Goal: Transaction & Acquisition: Register for event/course

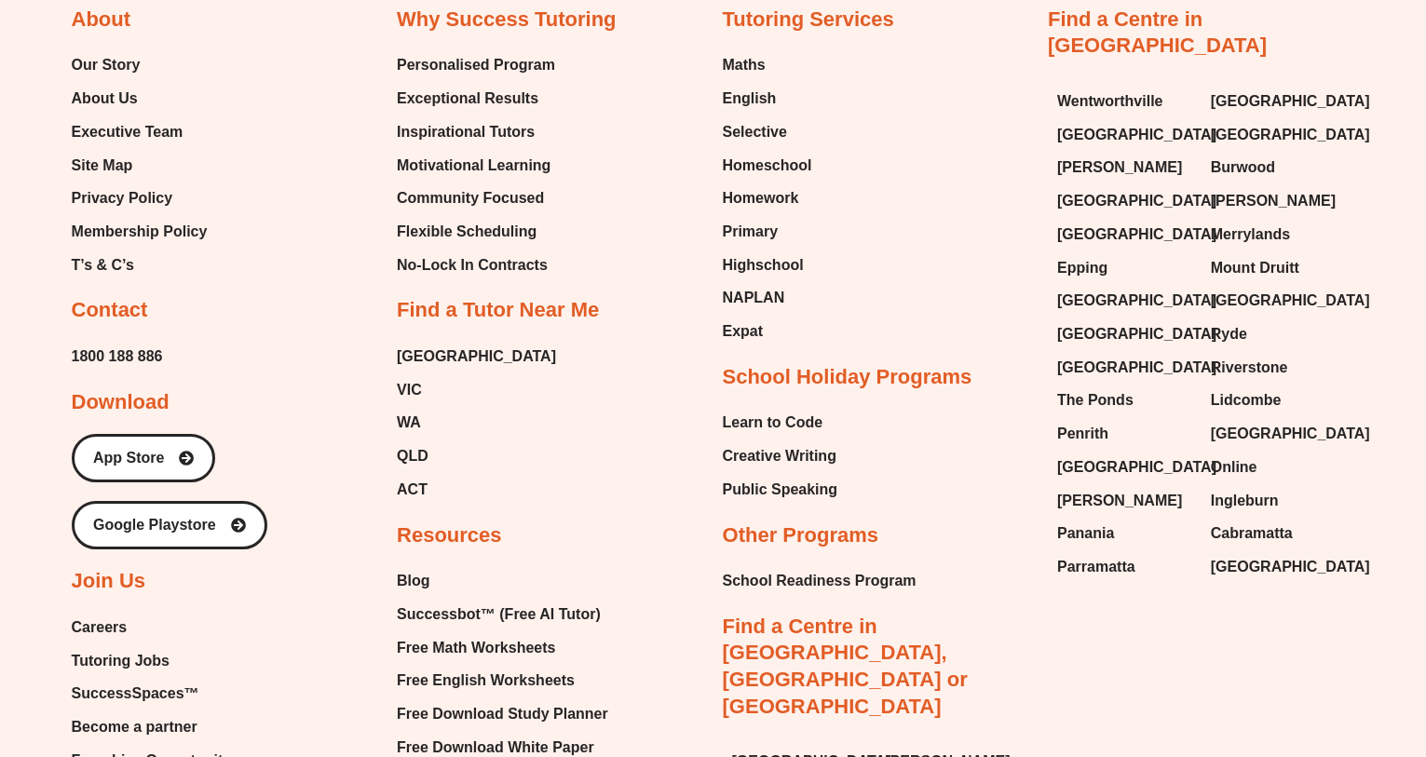
scroll to position [7721, 0]
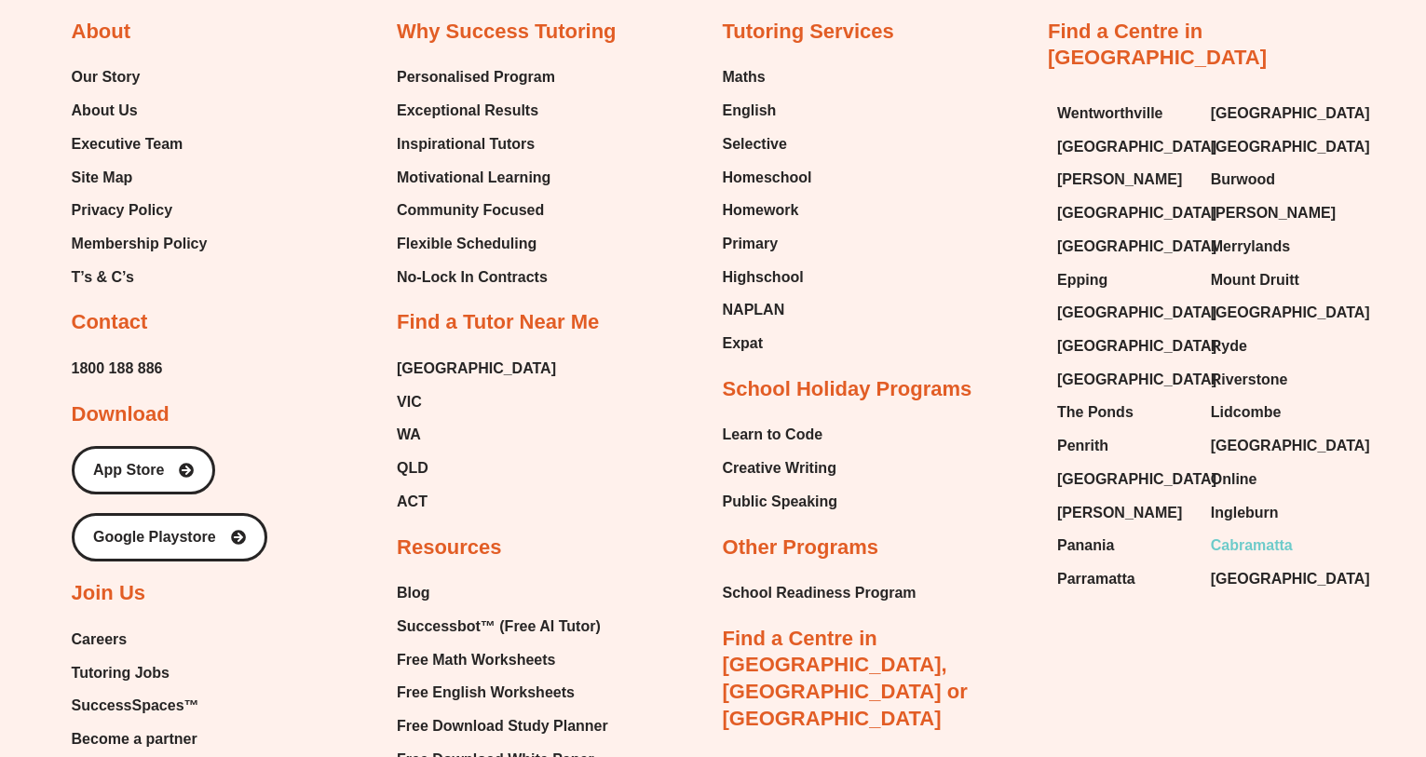
click at [1268, 532] on span "Cabramatta" at bounding box center [1252, 546] width 82 height 28
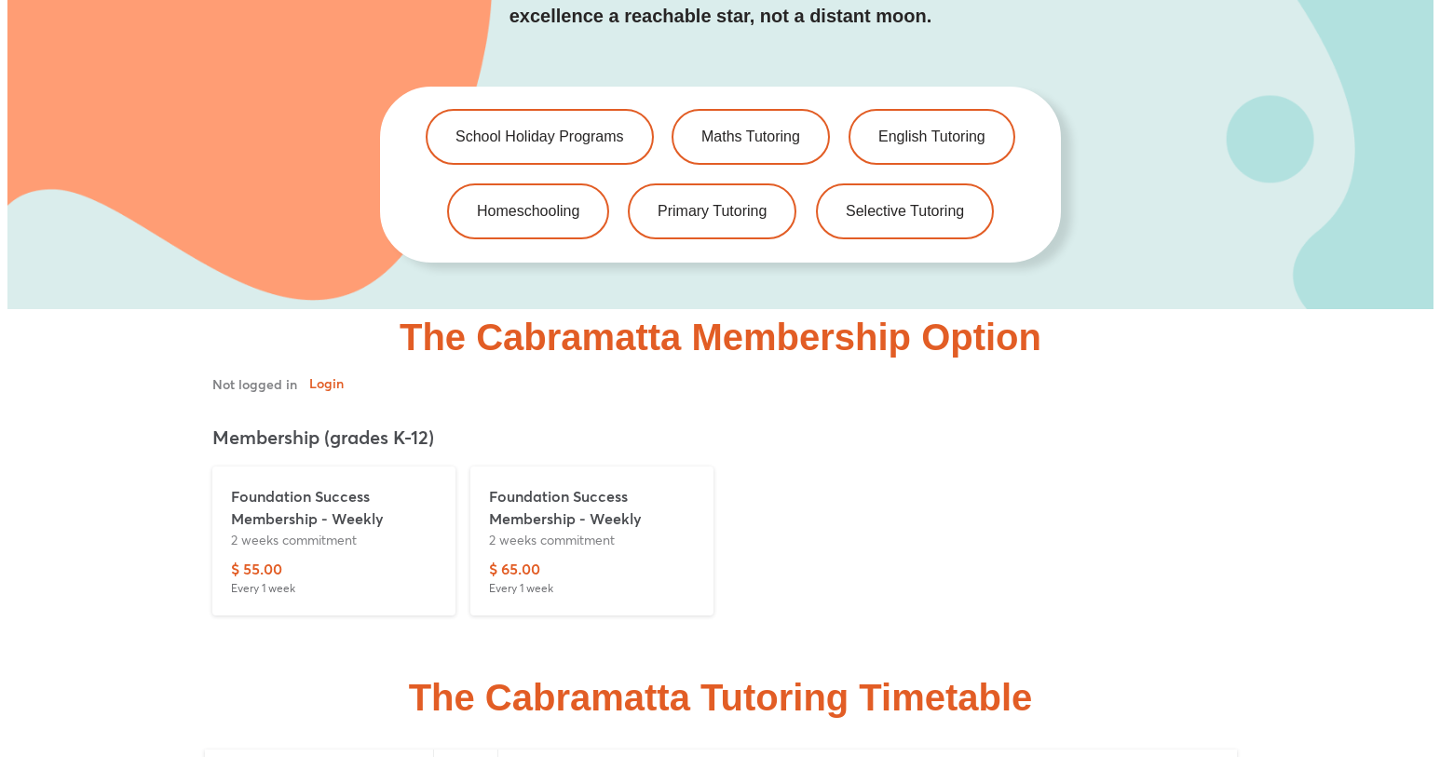
scroll to position [4075, 0]
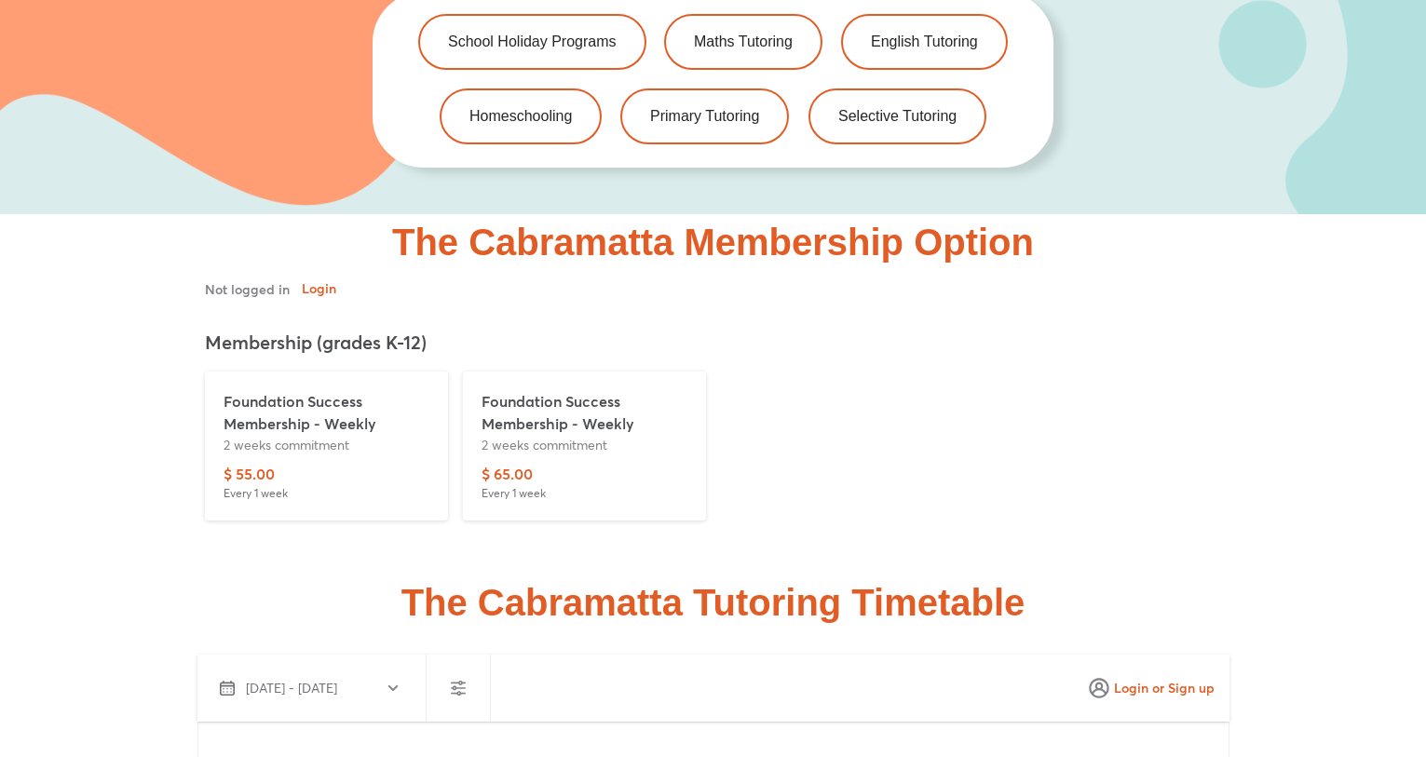
click at [561, 390] on p "Foundation Success Membership - Weekly" at bounding box center [584, 412] width 206 height 45
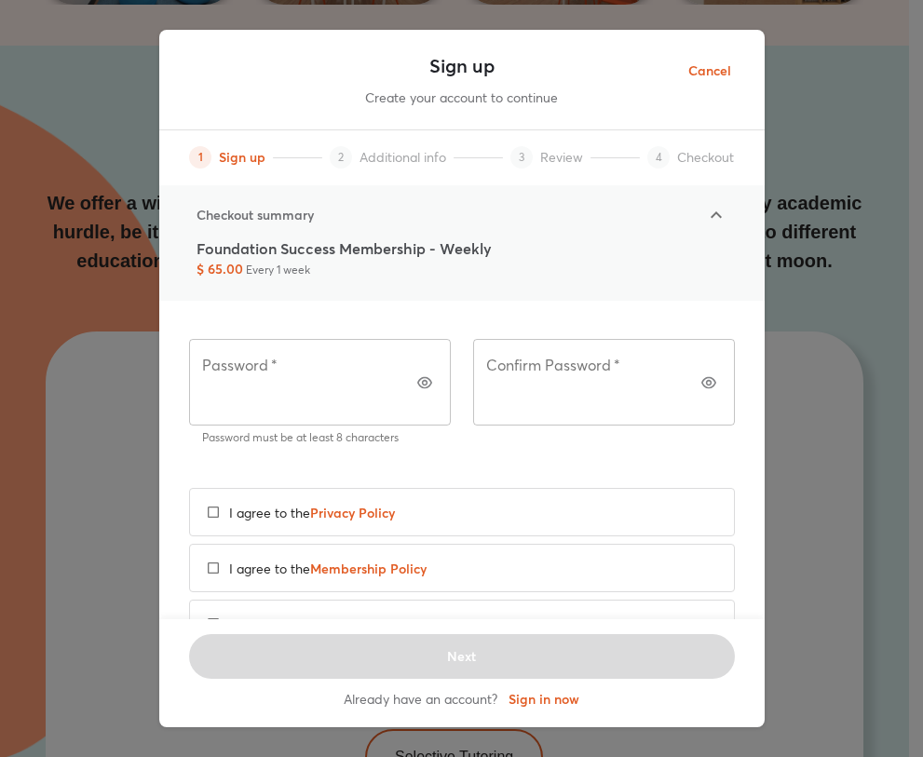
scroll to position [0, 0]
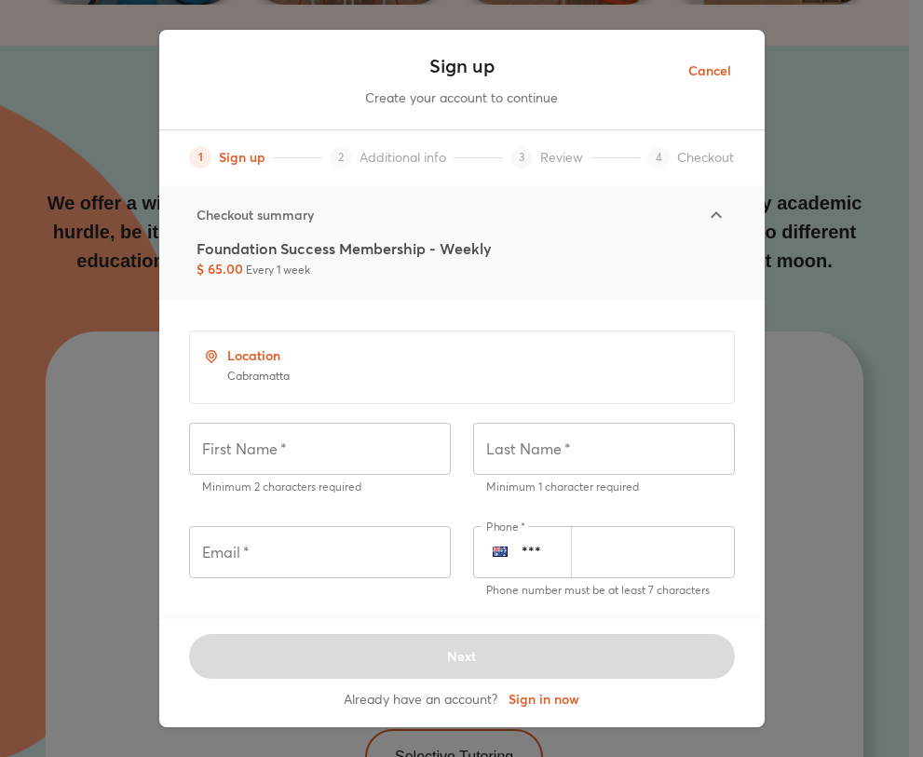
drag, startPoint x: 240, startPoint y: 273, endPoint x: 180, endPoint y: 271, distance: 60.6
click at [180, 271] on div "Checkout summary Foundation Success Membership - Weekly $ 65.00 Every 1 week" at bounding box center [461, 242] width 605 height 115
click at [481, 273] on div "Foundation Success Membership - Weekly $ 65.00 Every 1 week" at bounding box center [461, 257] width 531 height 41
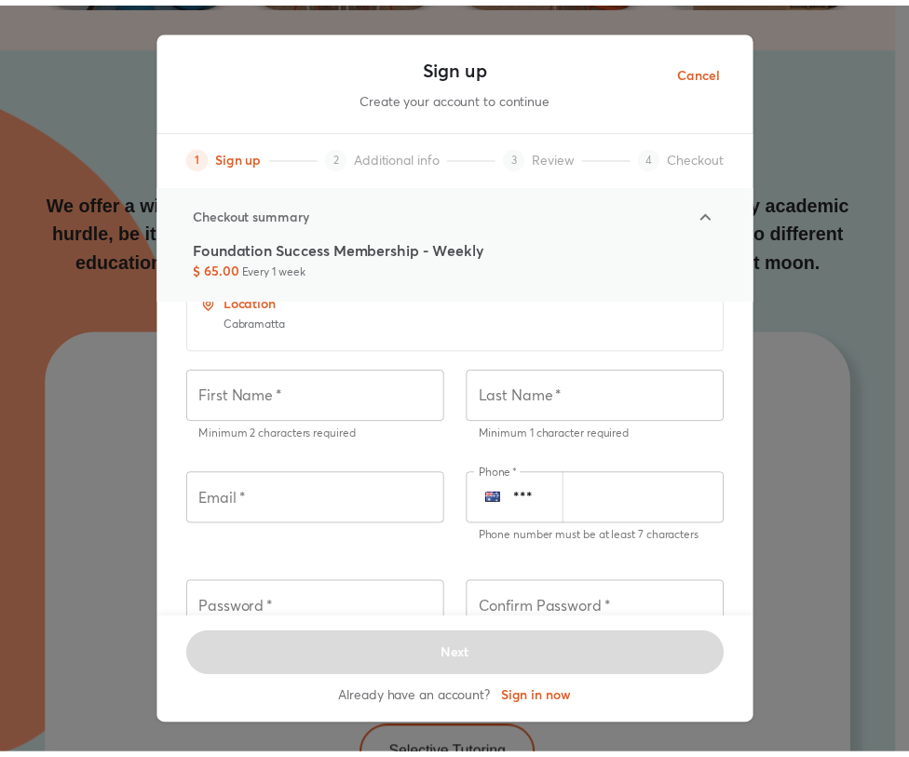
scroll to position [337, 0]
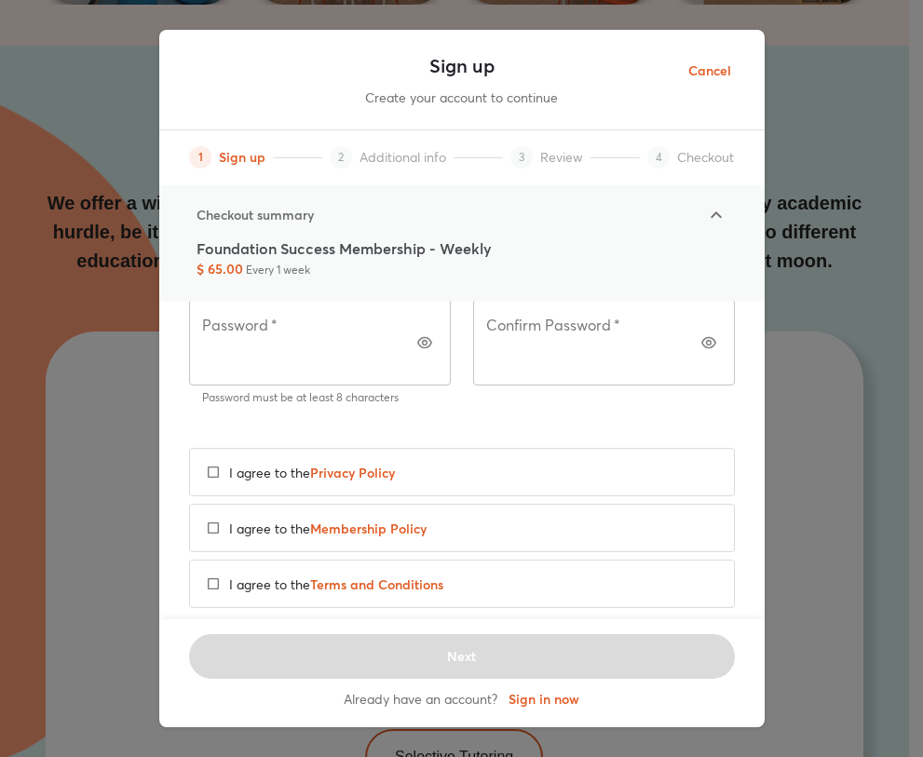
click at [715, 67] on span "Cancel" at bounding box center [709, 71] width 43 height 23
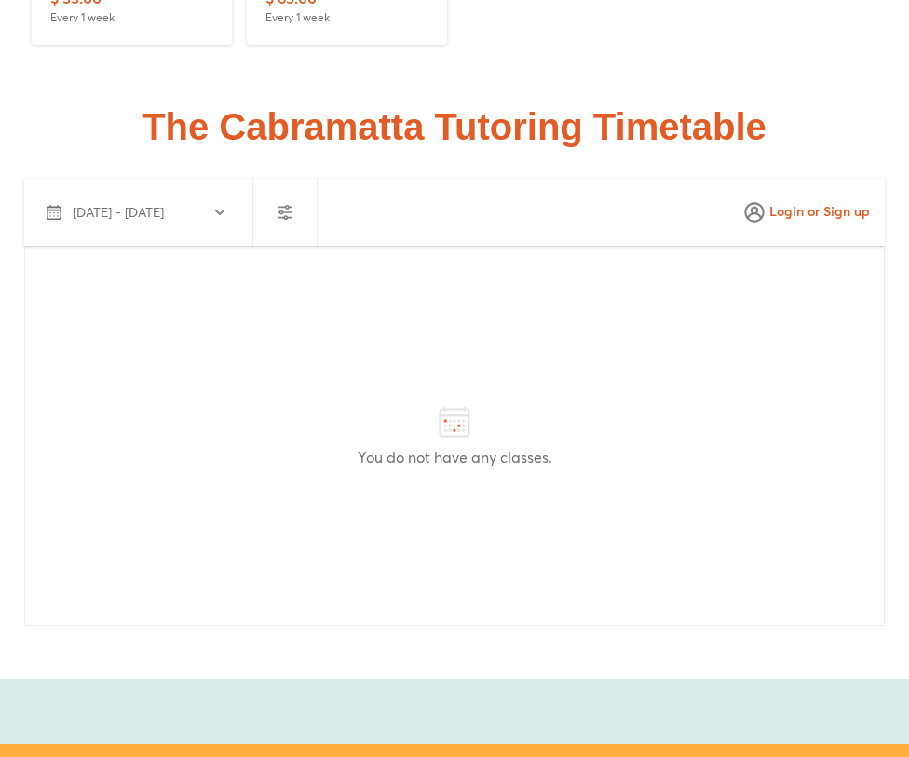
scroll to position [4955, 0]
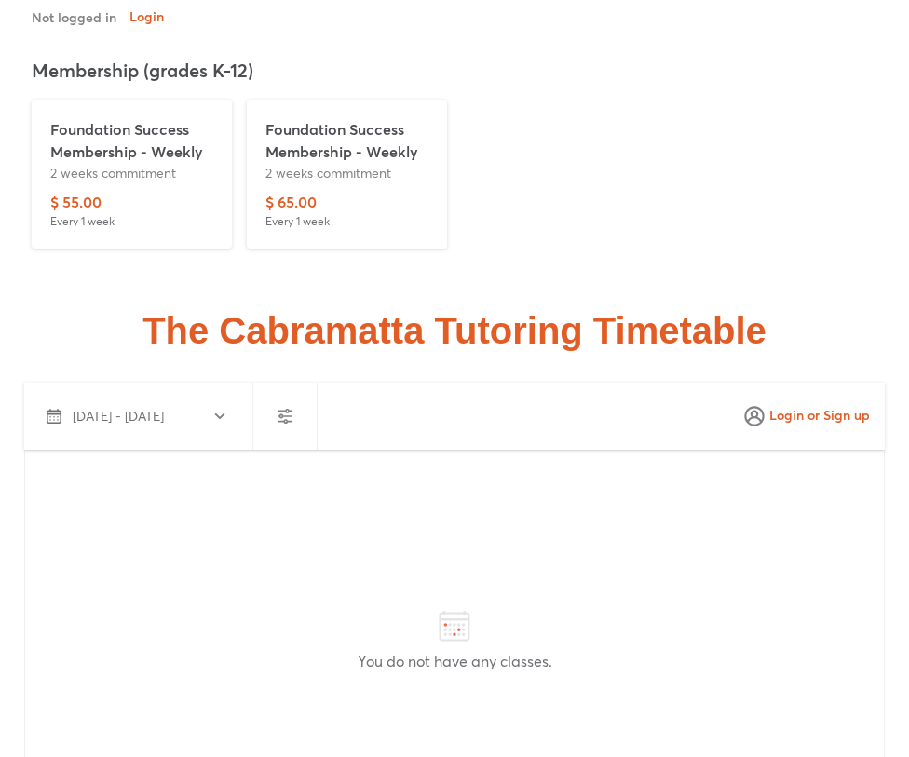
click at [143, 407] on span "[DATE] - [DATE]" at bounding box center [118, 416] width 91 height 19
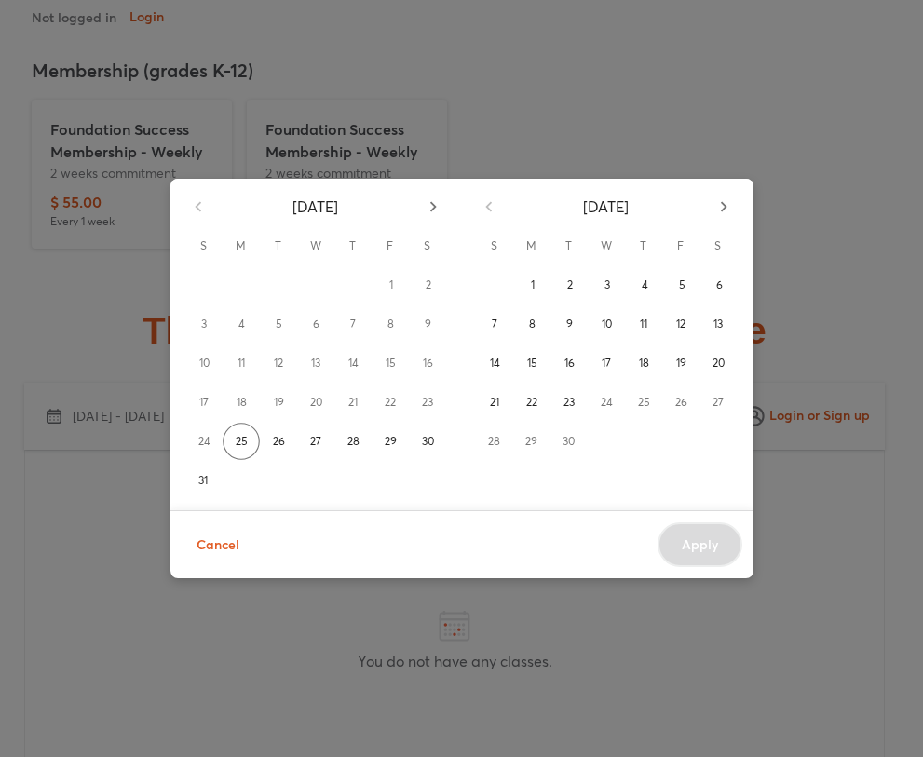
click at [216, 545] on span "Cancel" at bounding box center [217, 545] width 43 height 23
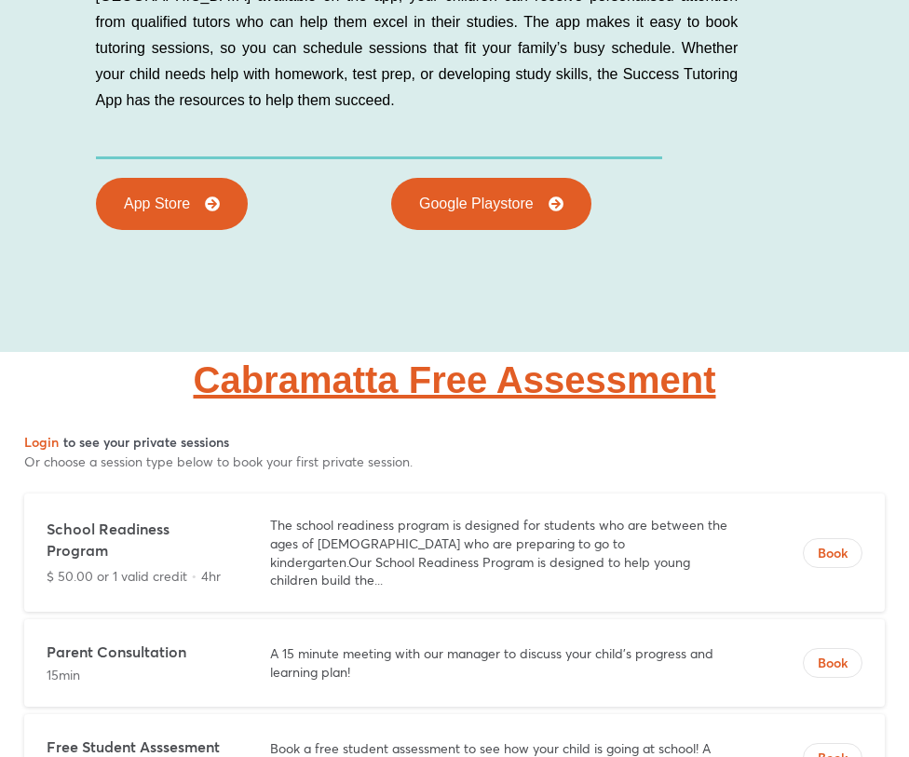
scroll to position [7164, 0]
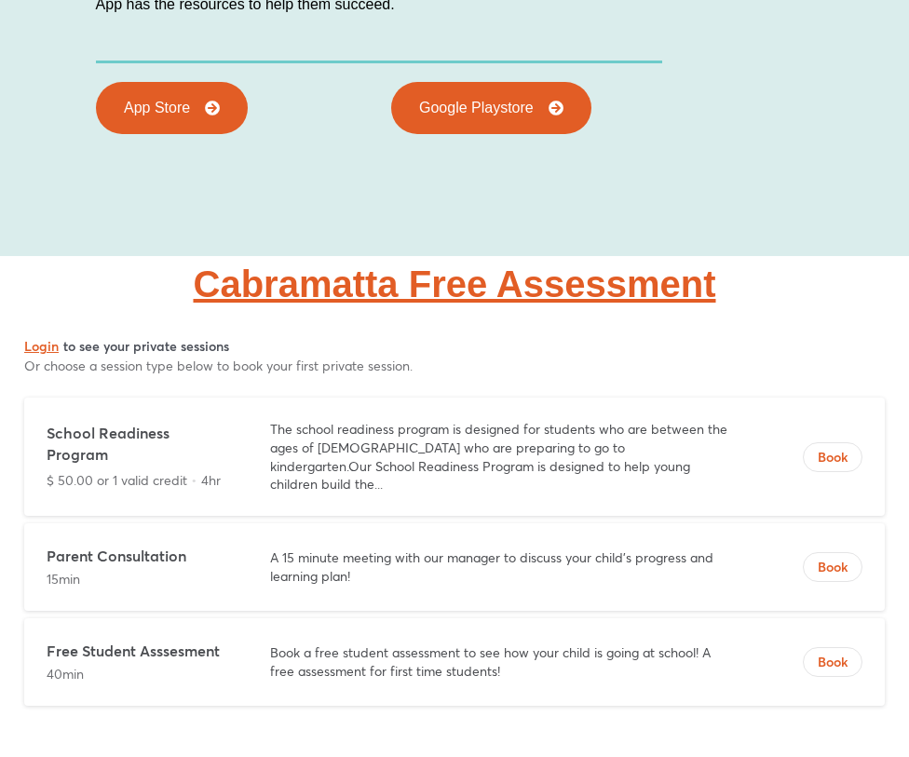
click at [37, 337] on button "Login" at bounding box center [41, 346] width 34 height 18
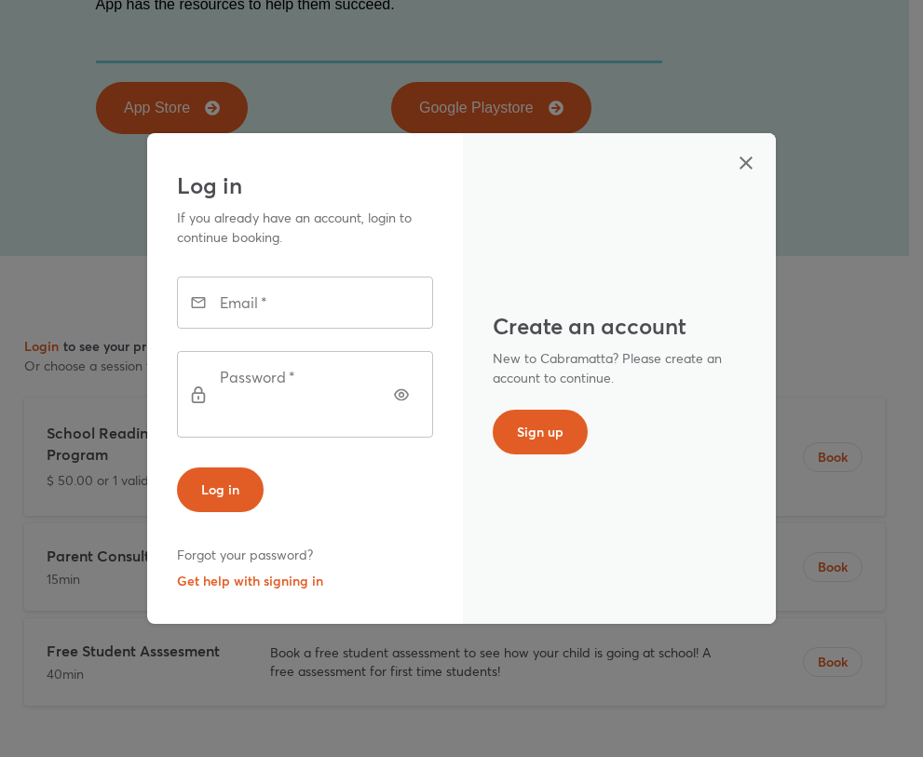
click at [241, 314] on input "text" at bounding box center [330, 303] width 206 height 52
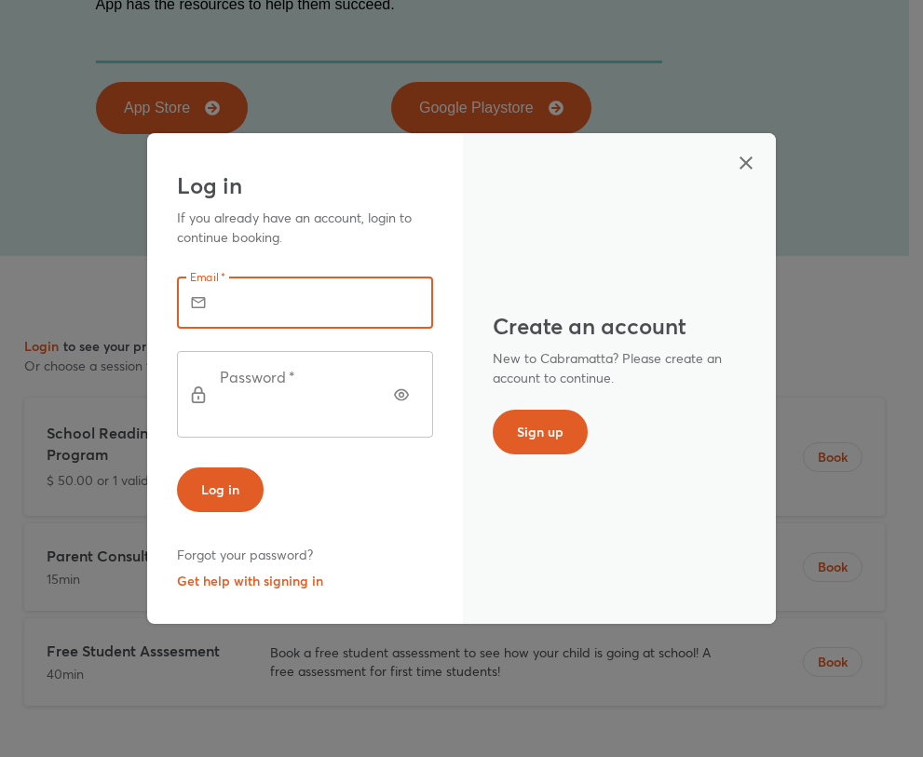
click at [241, 314] on input "text" at bounding box center [330, 303] width 206 height 52
click at [304, 243] on p "If you already have an account, login to continue booking." at bounding box center [303, 227] width 253 height 39
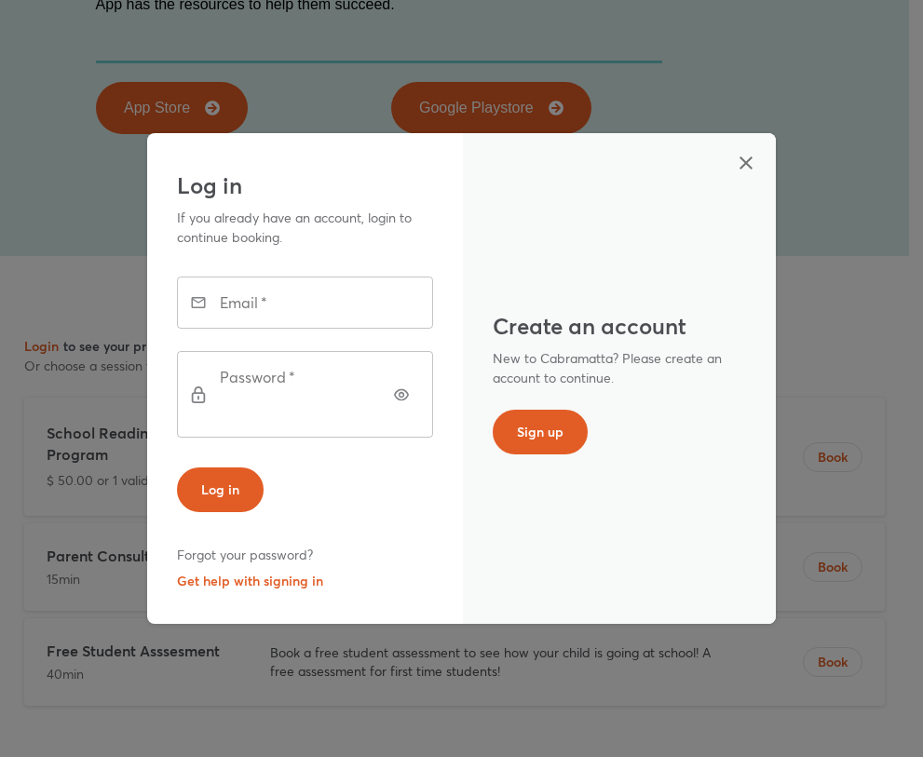
drag, startPoint x: 313, startPoint y: 260, endPoint x: 167, endPoint y: 195, distance: 160.1
click at [167, 195] on div "Log in If you already have an account, login to continue booking. Email   * Ema…" at bounding box center [305, 378] width 317 height 491
click at [750, 171] on icon "button" at bounding box center [746, 163] width 22 height 22
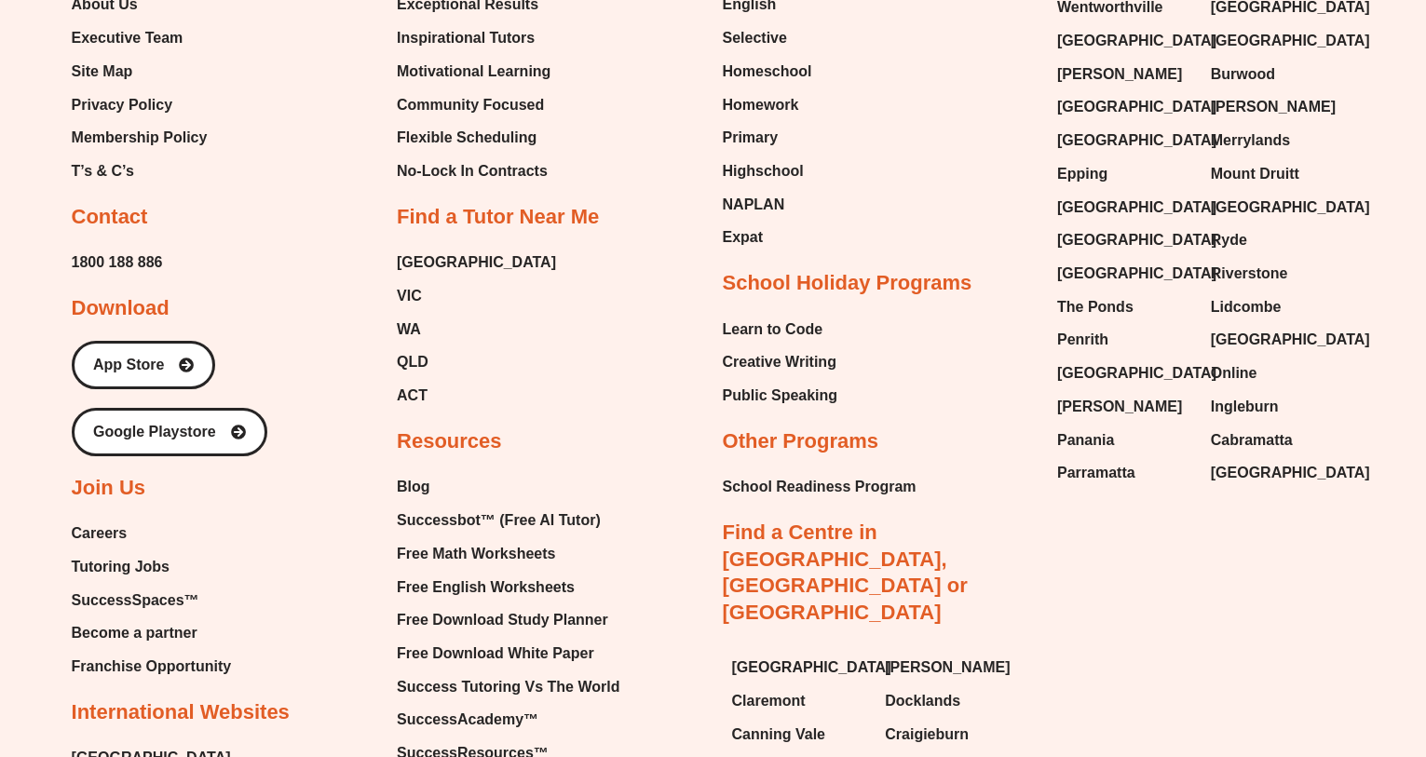
scroll to position [8415, 0]
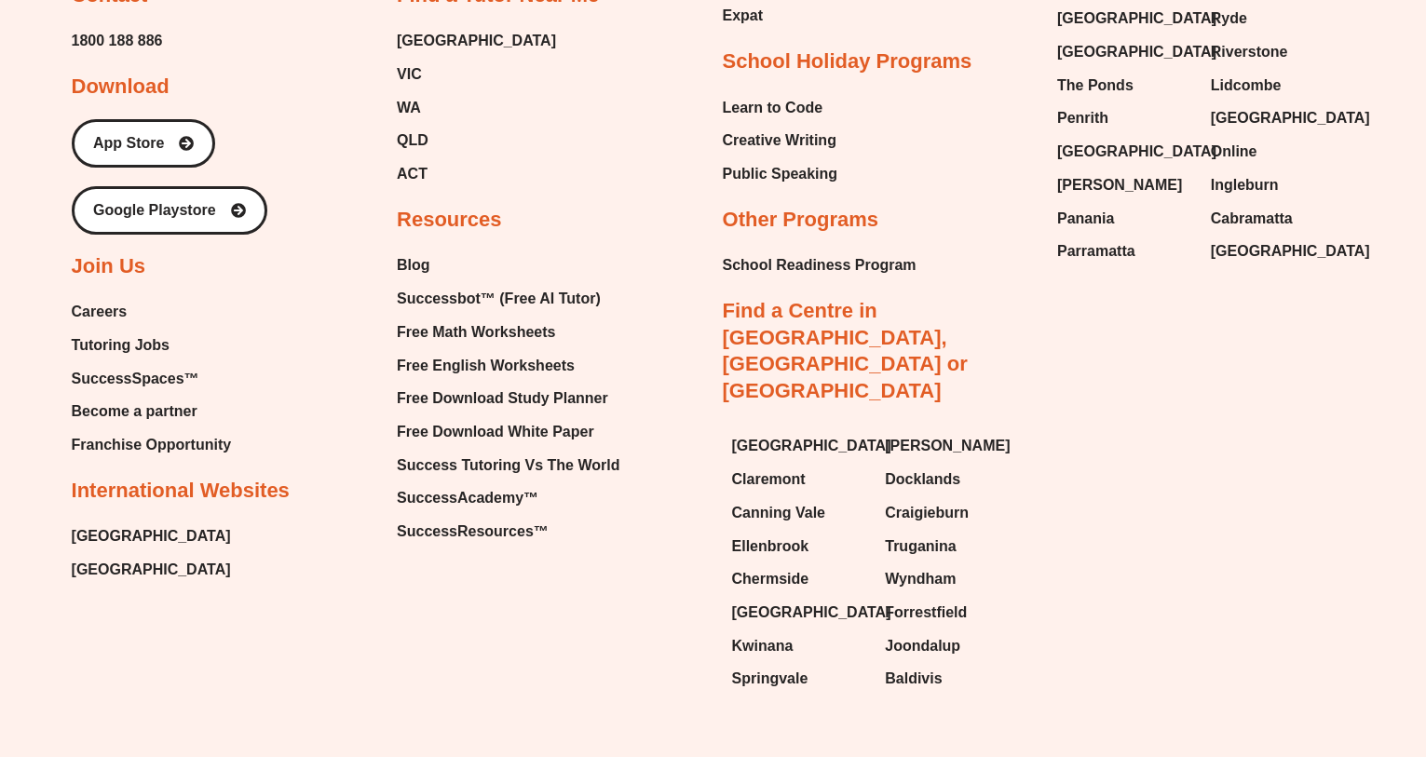
drag, startPoint x: 865, startPoint y: 710, endPoint x: 779, endPoint y: 705, distance: 85.9
click at [1231, 513] on div "About Our Story About Us Executive Team Site Map Privacy Policy Membership Poli…" at bounding box center [713, 154] width 1283 height 1095
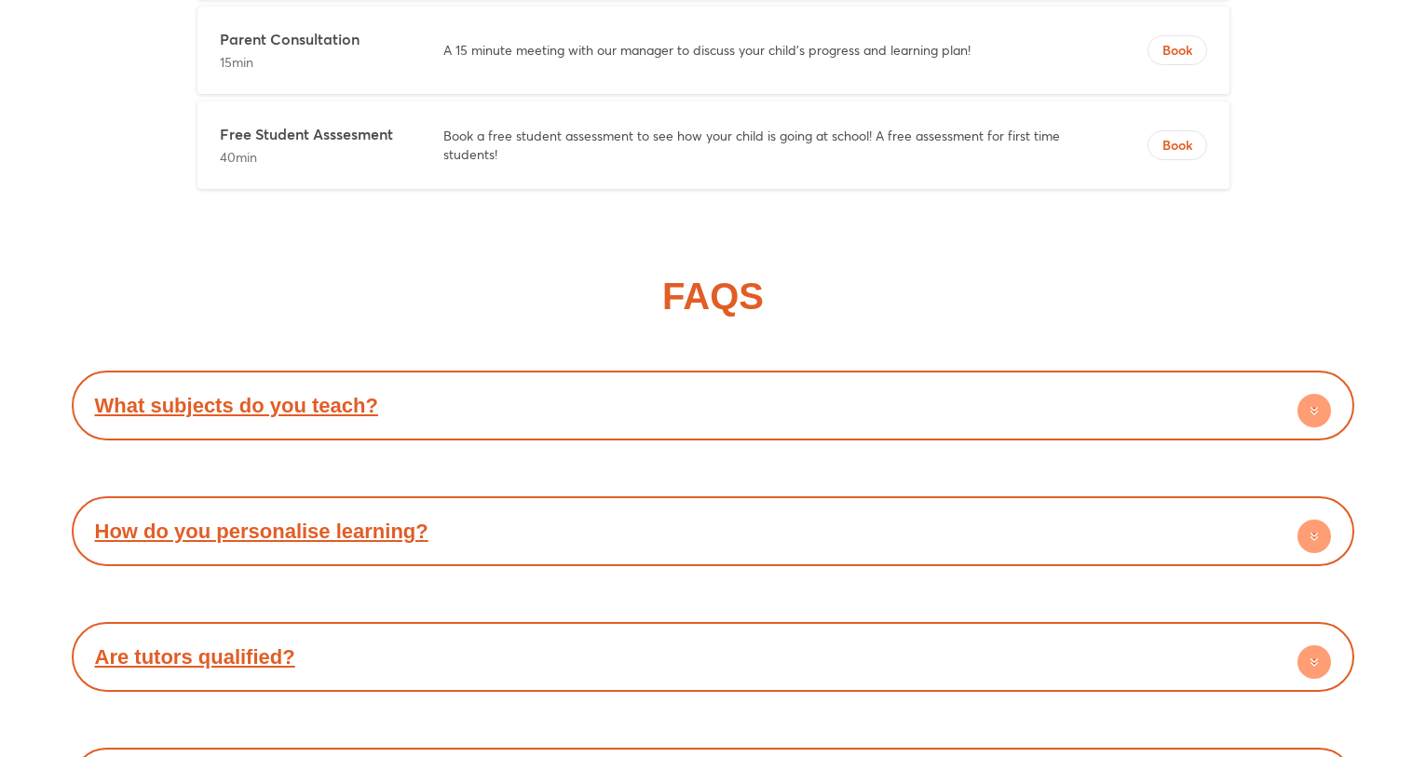
scroll to position [6746, 0]
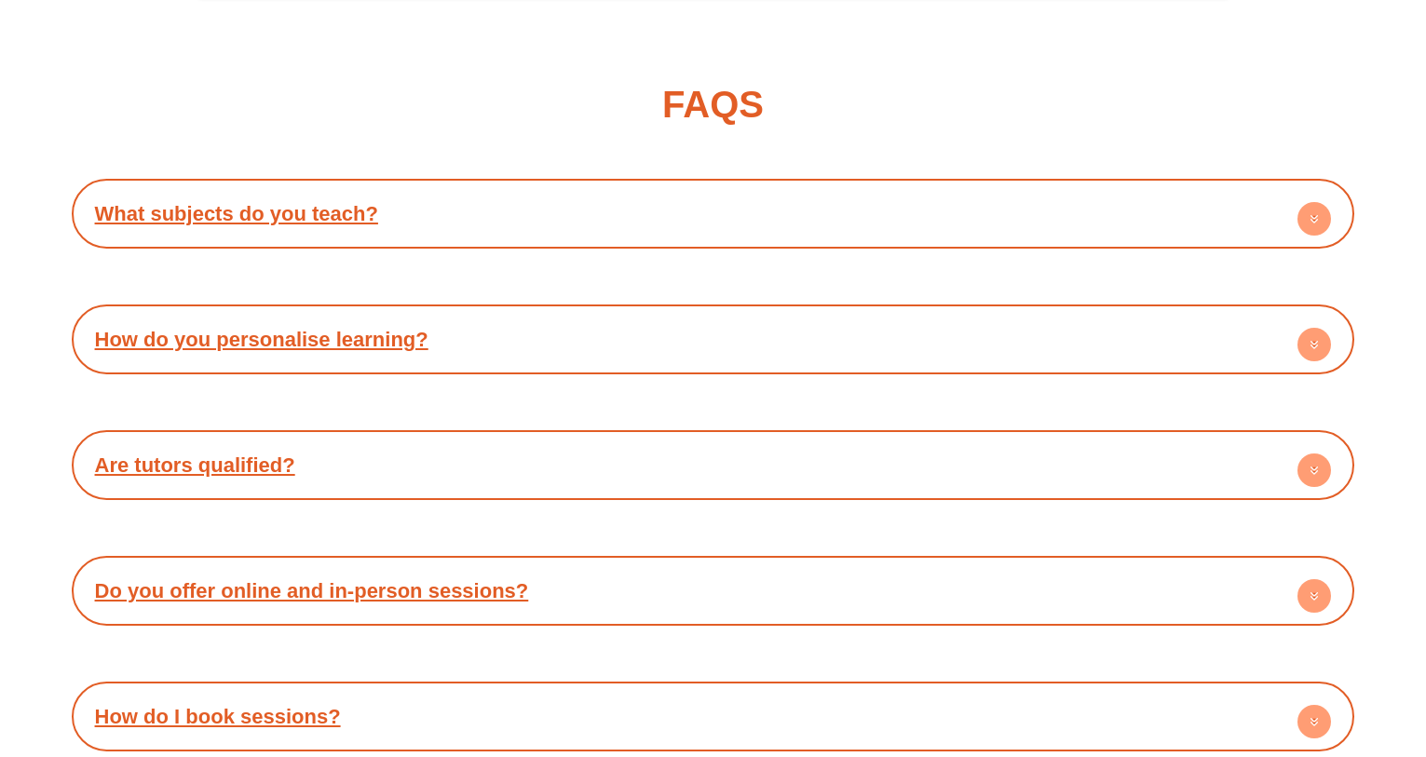
click at [217, 453] on link "Are tutors qualified?" at bounding box center [195, 464] width 200 height 23
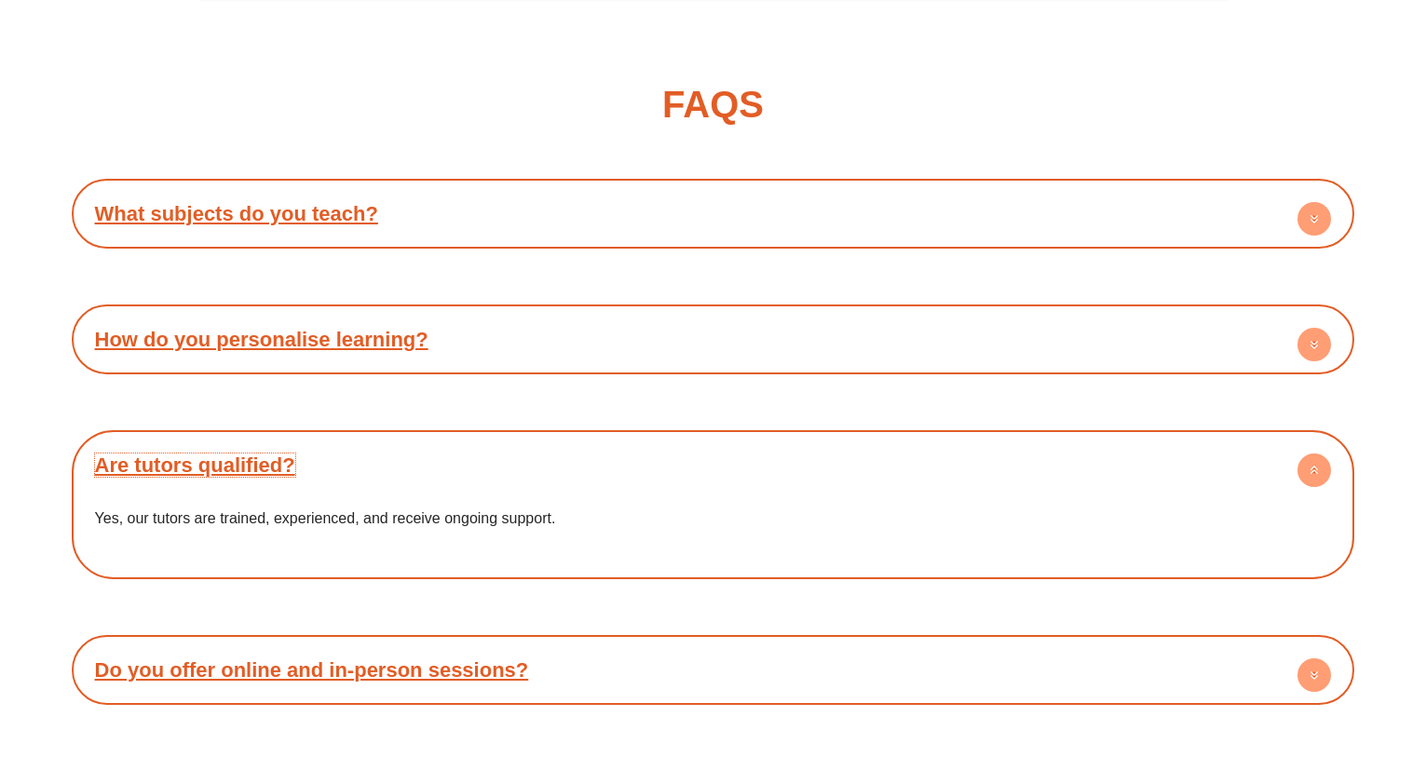
scroll to position [7057, 0]
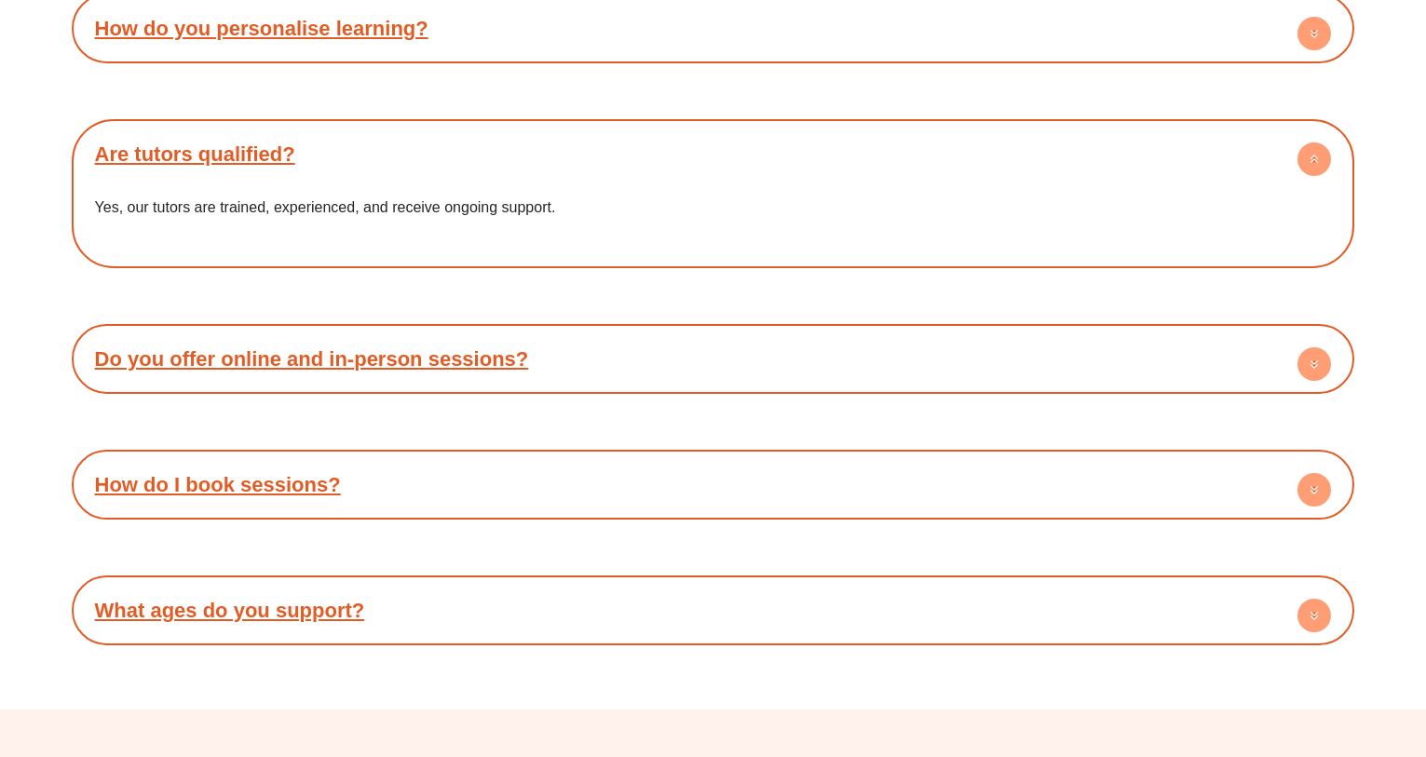
click at [267, 347] on link "Do you offer online and in-person sessions?" at bounding box center [312, 358] width 434 height 23
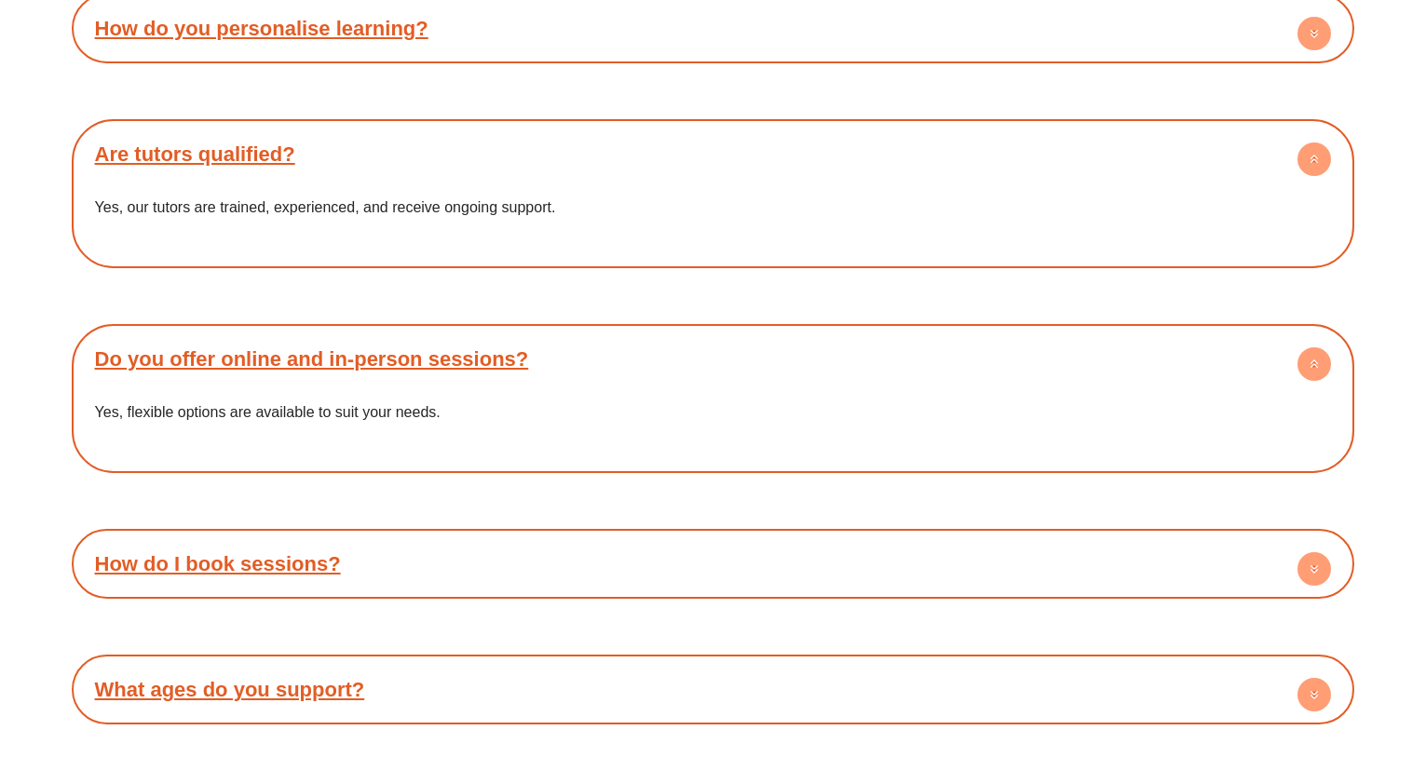
click at [240, 552] on link "How do I book sessions?" at bounding box center [218, 563] width 246 height 23
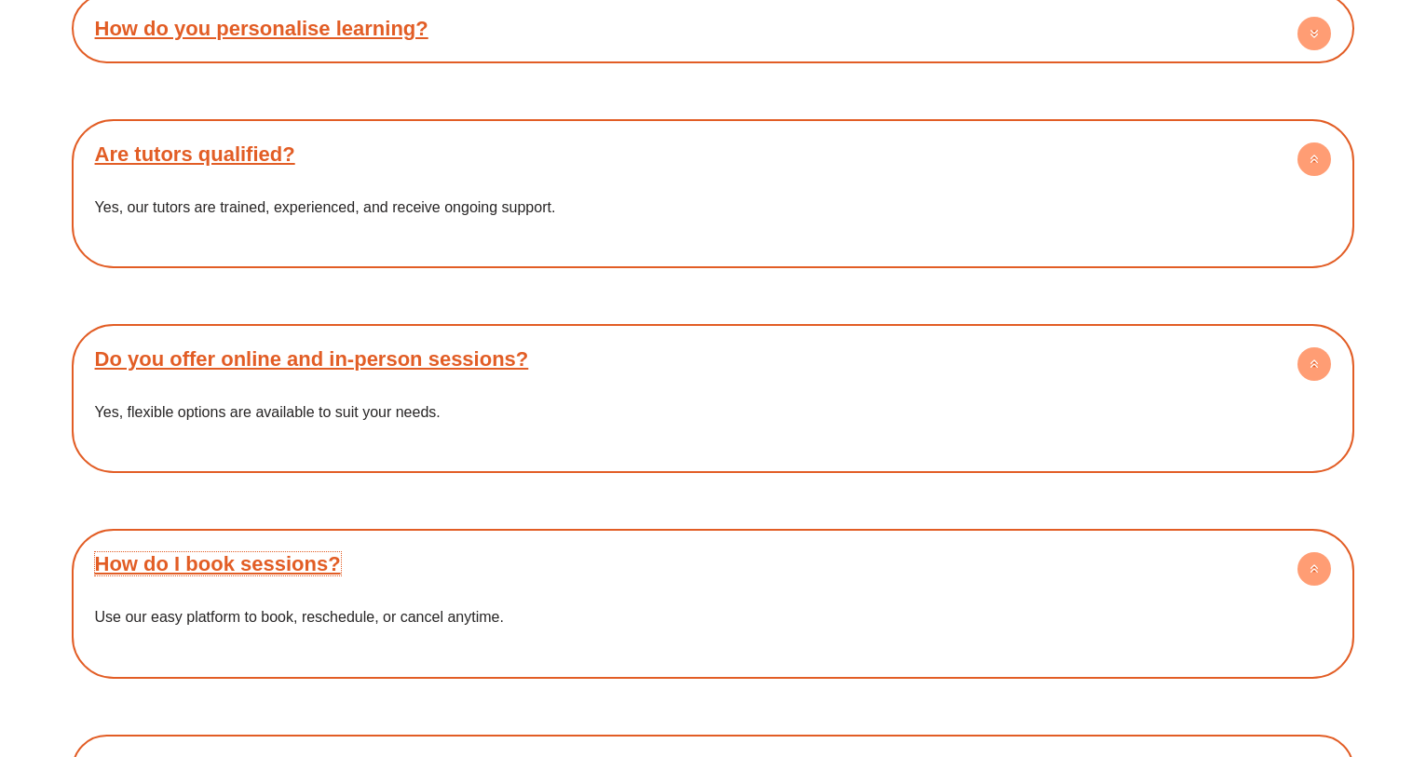
scroll to position [7432, 0]
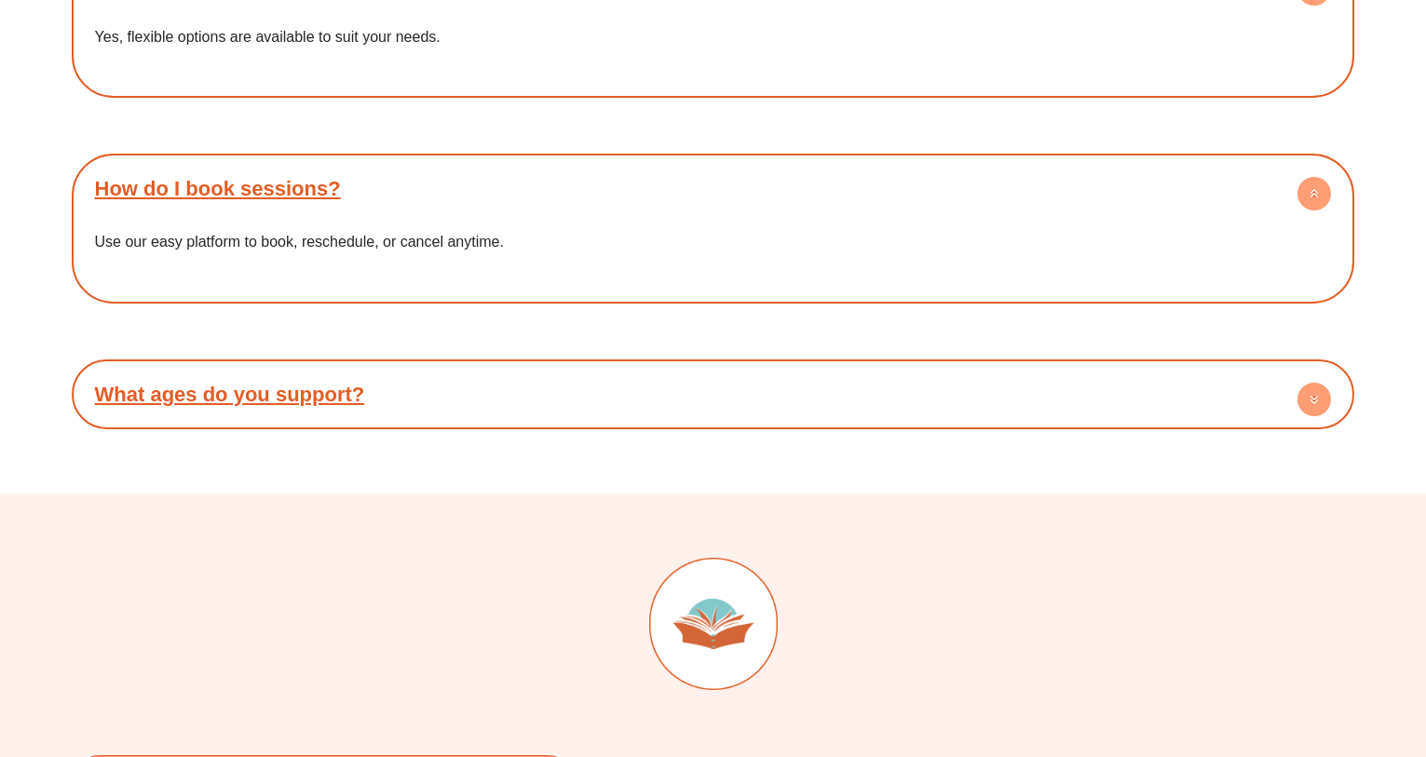
click at [286, 383] on link "What ages do you support?" at bounding box center [230, 394] width 270 height 23
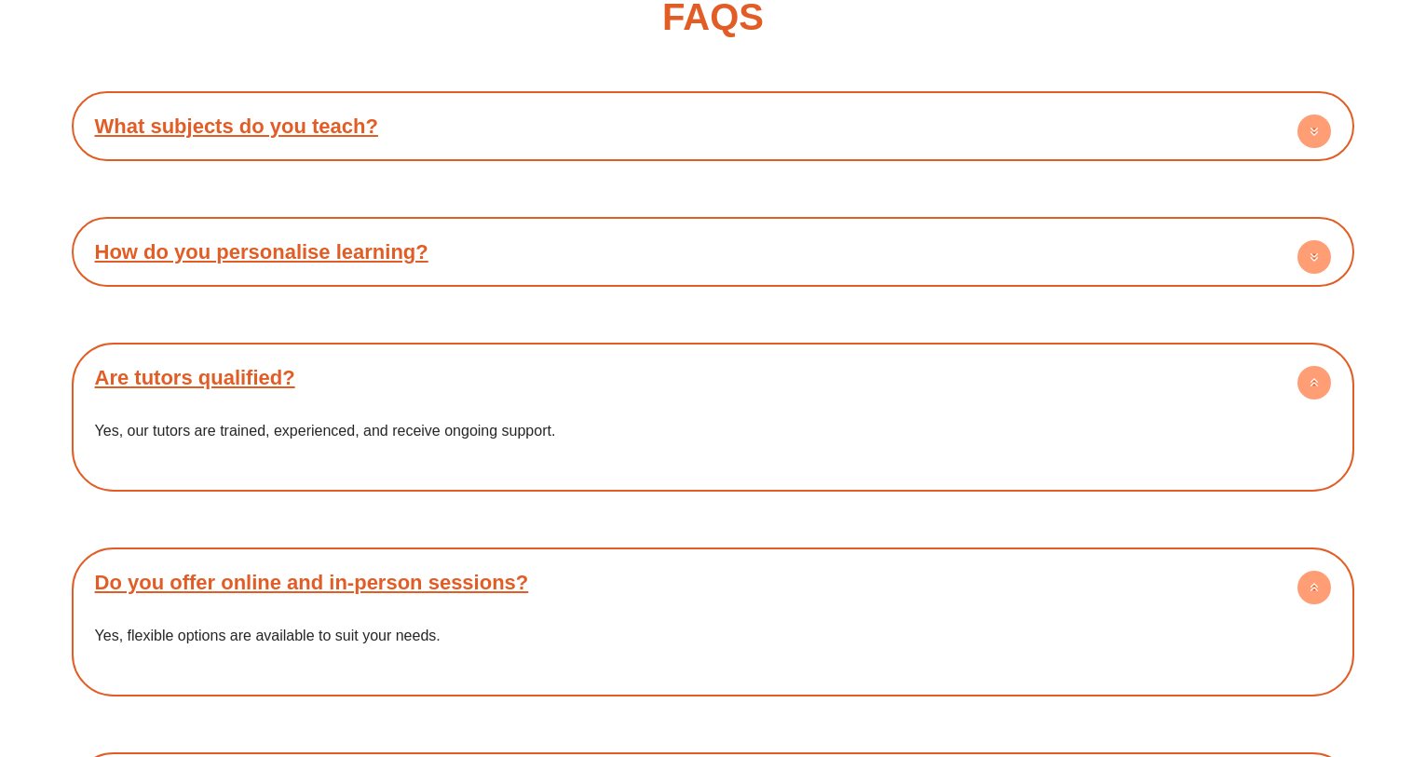
scroll to position [6737, 0]
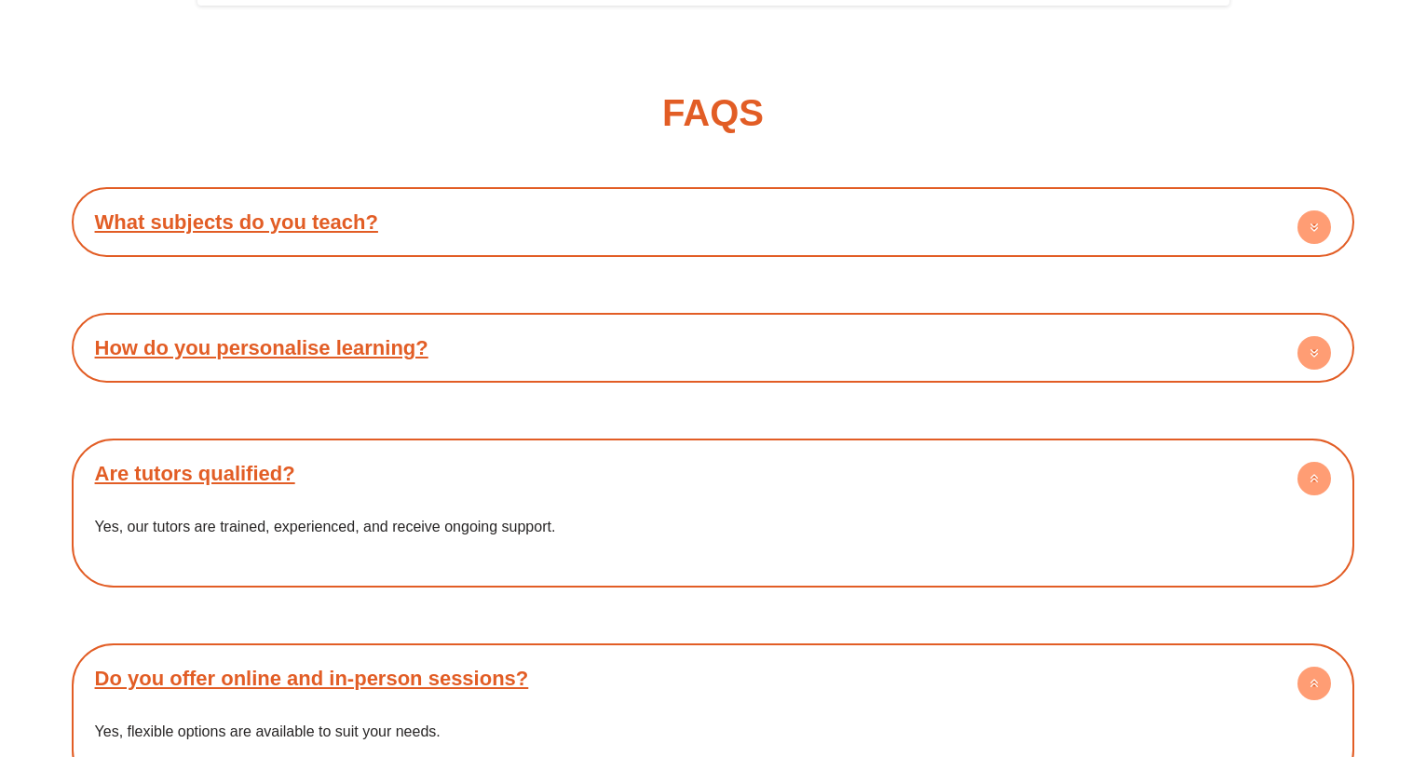
click at [332, 336] on link "How do you personalise learning?" at bounding box center [261, 347] width 333 height 23
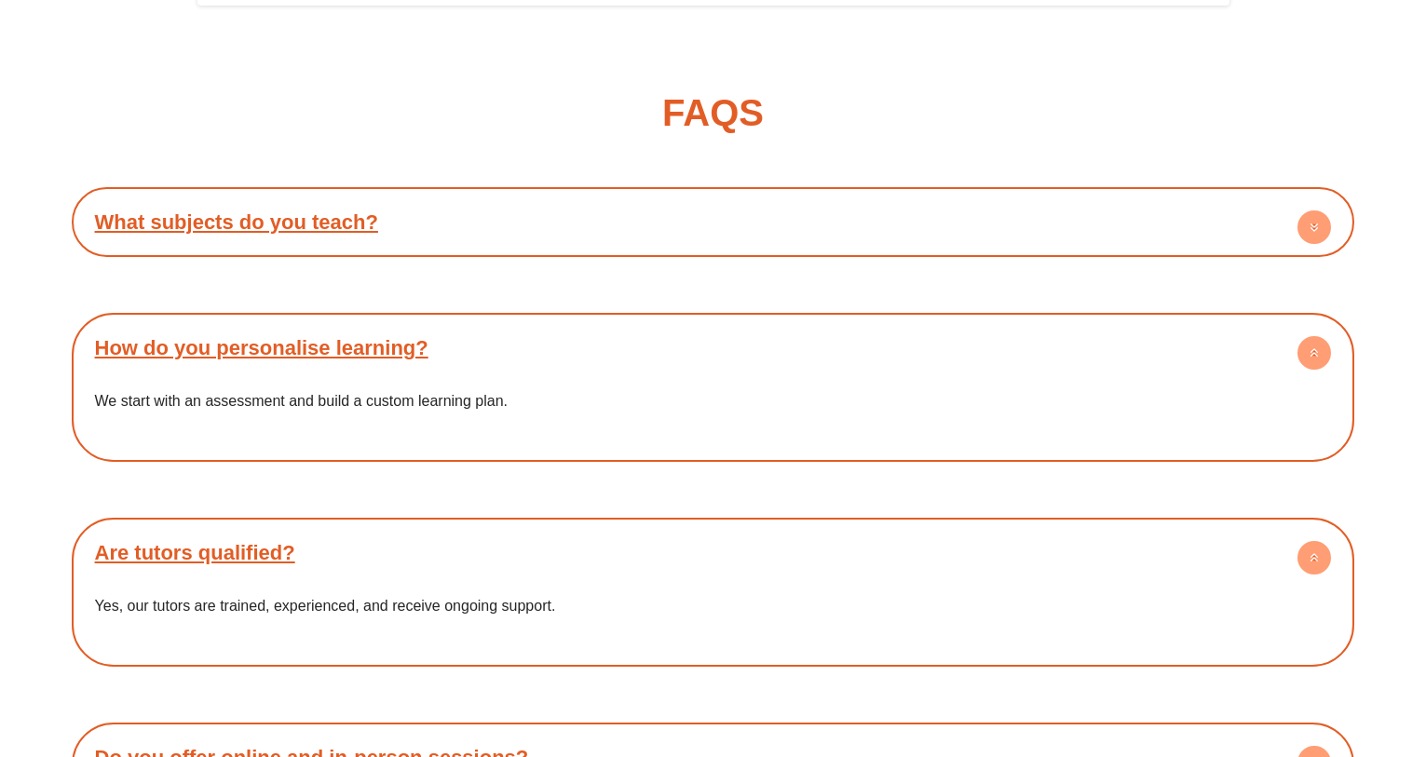
click at [457, 196] on div "What subjects do you teach?" at bounding box center [713, 221] width 1265 height 51
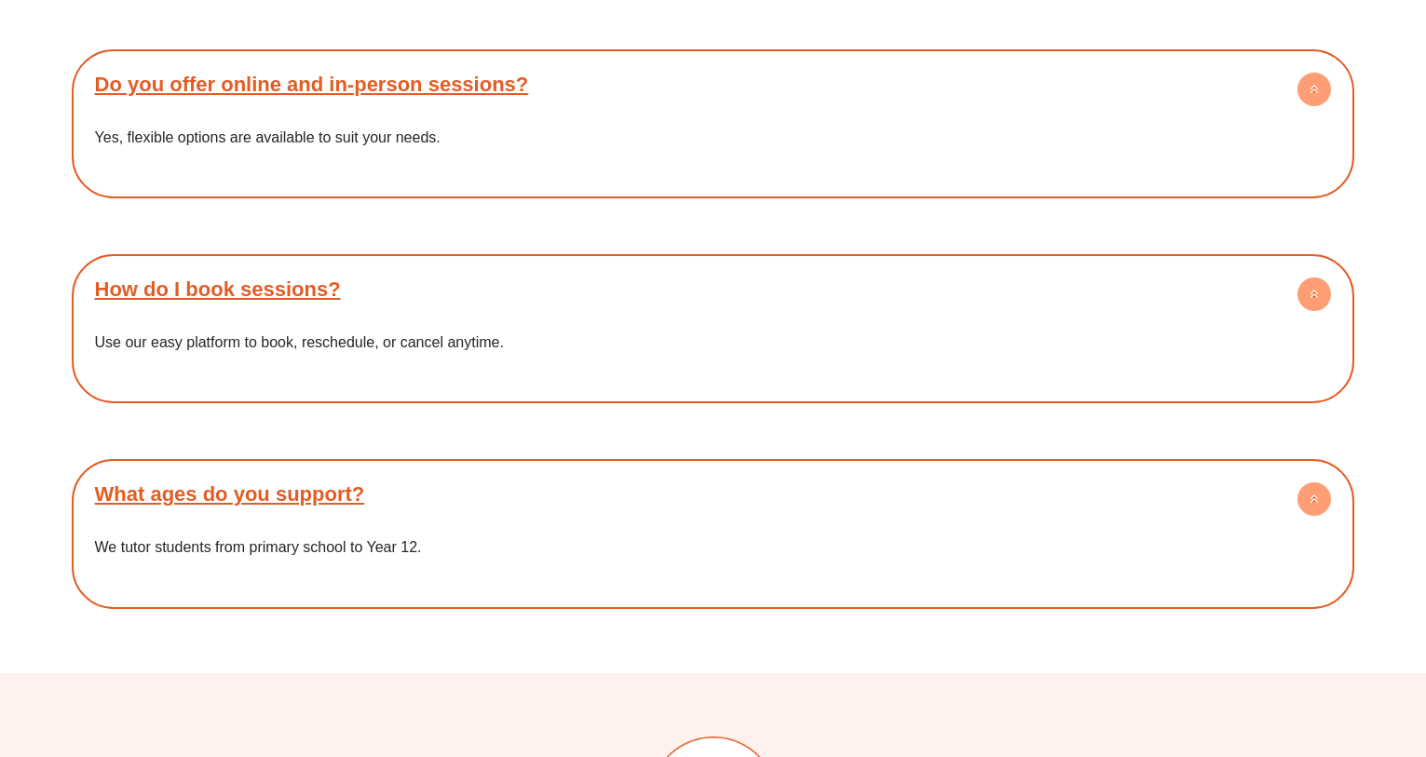
scroll to position [7569, 0]
